Goal: Task Accomplishment & Management: Use online tool/utility

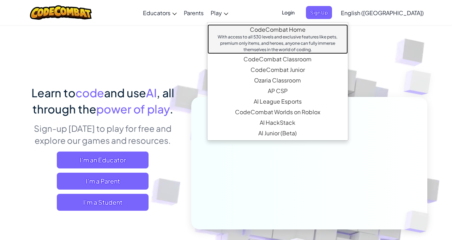
click at [262, 26] on link "CodeCombat Home With access to all 530 levels and exclusive features like pets,…" at bounding box center [277, 39] width 140 height 30
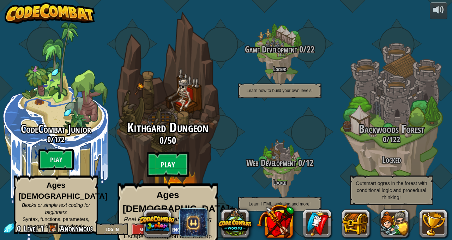
click at [171, 156] on btn "Play" at bounding box center [168, 164] width 42 height 25
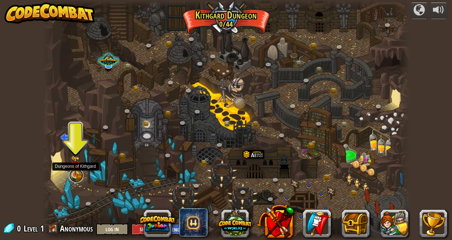
click at [79, 176] on link at bounding box center [76, 176] width 14 height 14
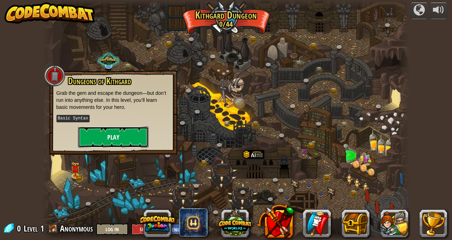
click at [129, 135] on button "Play" at bounding box center [113, 137] width 71 height 21
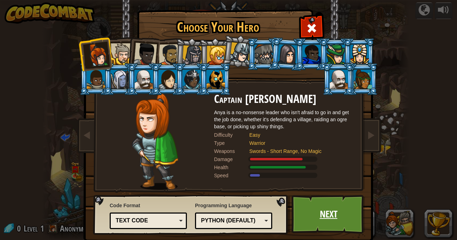
click at [319, 224] on link "Next" at bounding box center [329, 214] width 74 height 39
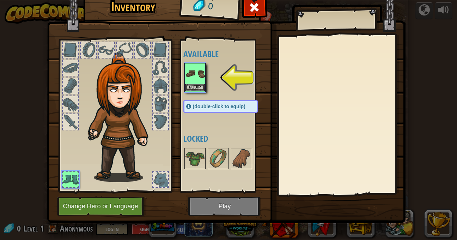
click at [244, 205] on img at bounding box center [226, 95] width 359 height 256
click at [195, 88] on button "Equip" at bounding box center [195, 87] width 20 height 7
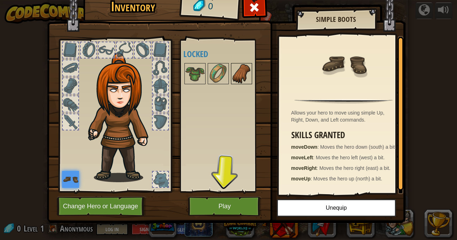
click at [237, 78] on img at bounding box center [242, 74] width 20 height 20
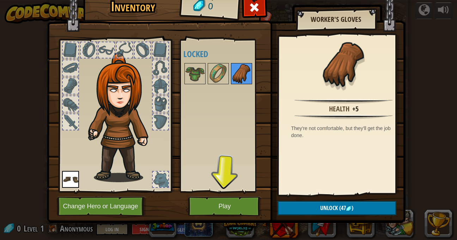
click at [232, 76] on img at bounding box center [242, 74] width 20 height 20
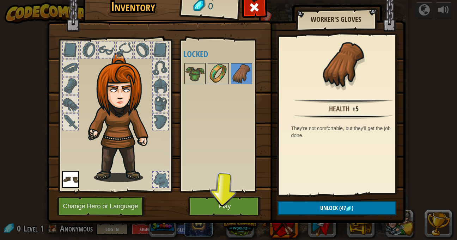
click at [214, 76] on img at bounding box center [218, 74] width 20 height 20
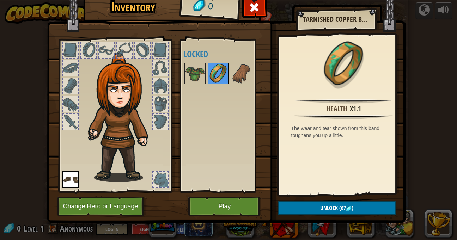
click at [208, 77] on img at bounding box center [218, 74] width 20 height 20
drag, startPoint x: 203, startPoint y: 77, endPoint x: 196, endPoint y: 76, distance: 7.1
click at [196, 76] on img at bounding box center [195, 74] width 20 height 20
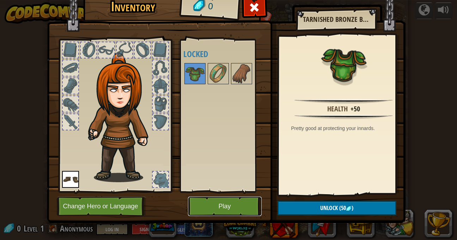
click at [236, 207] on button "Play" at bounding box center [225, 206] width 74 height 19
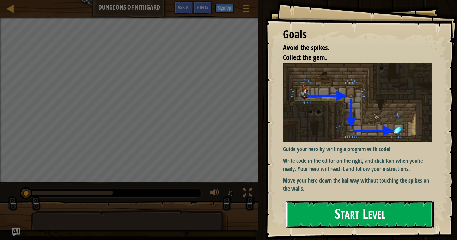
click at [303, 214] on button "Start Level" at bounding box center [360, 215] width 148 height 28
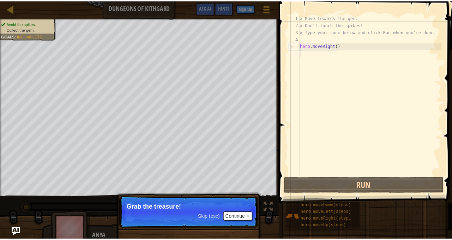
scroll to position [3, 0]
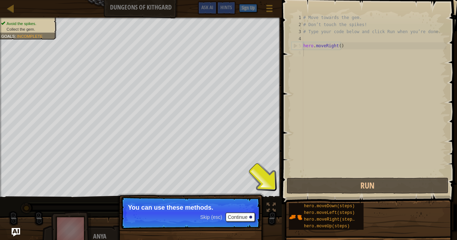
click at [327, 73] on div "# Move towards the gem. # Don’t touch the spikes! # Type your code below and cl…" at bounding box center [374, 102] width 145 height 176
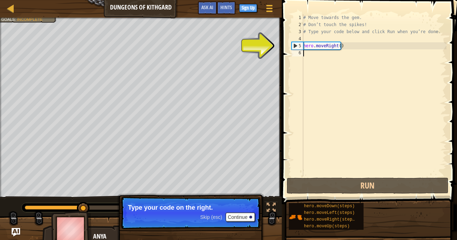
type textarea "h"
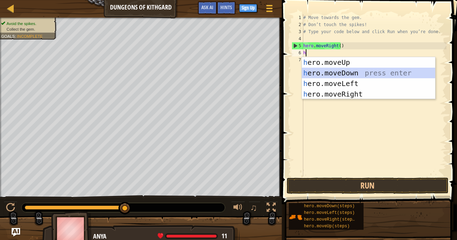
click at [329, 70] on div "h ero.moveUp press enter h ero.moveDown press enter h ero.moveLeft press enter …" at bounding box center [368, 88] width 133 height 63
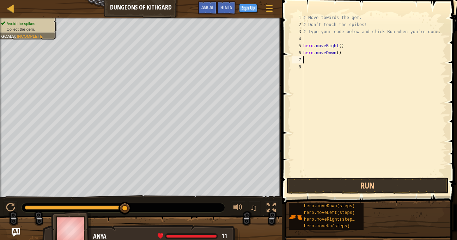
type textarea "h"
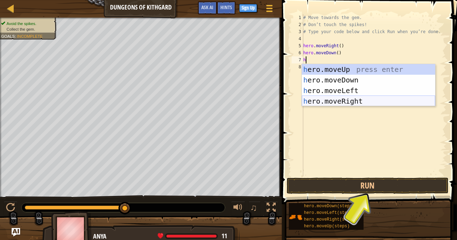
click at [352, 98] on div "h ero.moveUp press enter h ero.moveDown press enter h ero.moveLeft press enter …" at bounding box center [368, 95] width 133 height 63
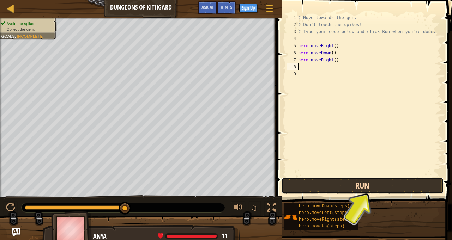
click at [349, 190] on button "Run" at bounding box center [362, 186] width 162 height 16
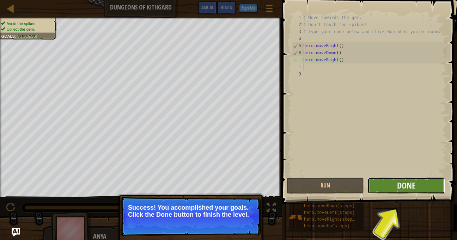
click at [412, 185] on button "Done" at bounding box center [405, 186] width 77 height 16
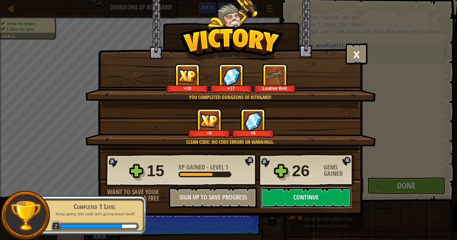
click at [286, 197] on button "Continue" at bounding box center [306, 197] width 91 height 21
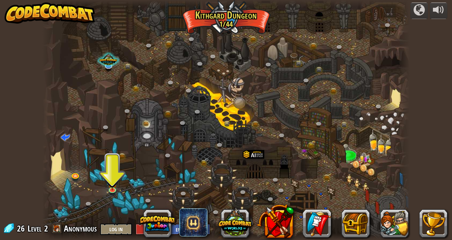
click at [308, 1] on div at bounding box center [225, 3] width 367 height 7
